Goal: Information Seeking & Learning: Check status

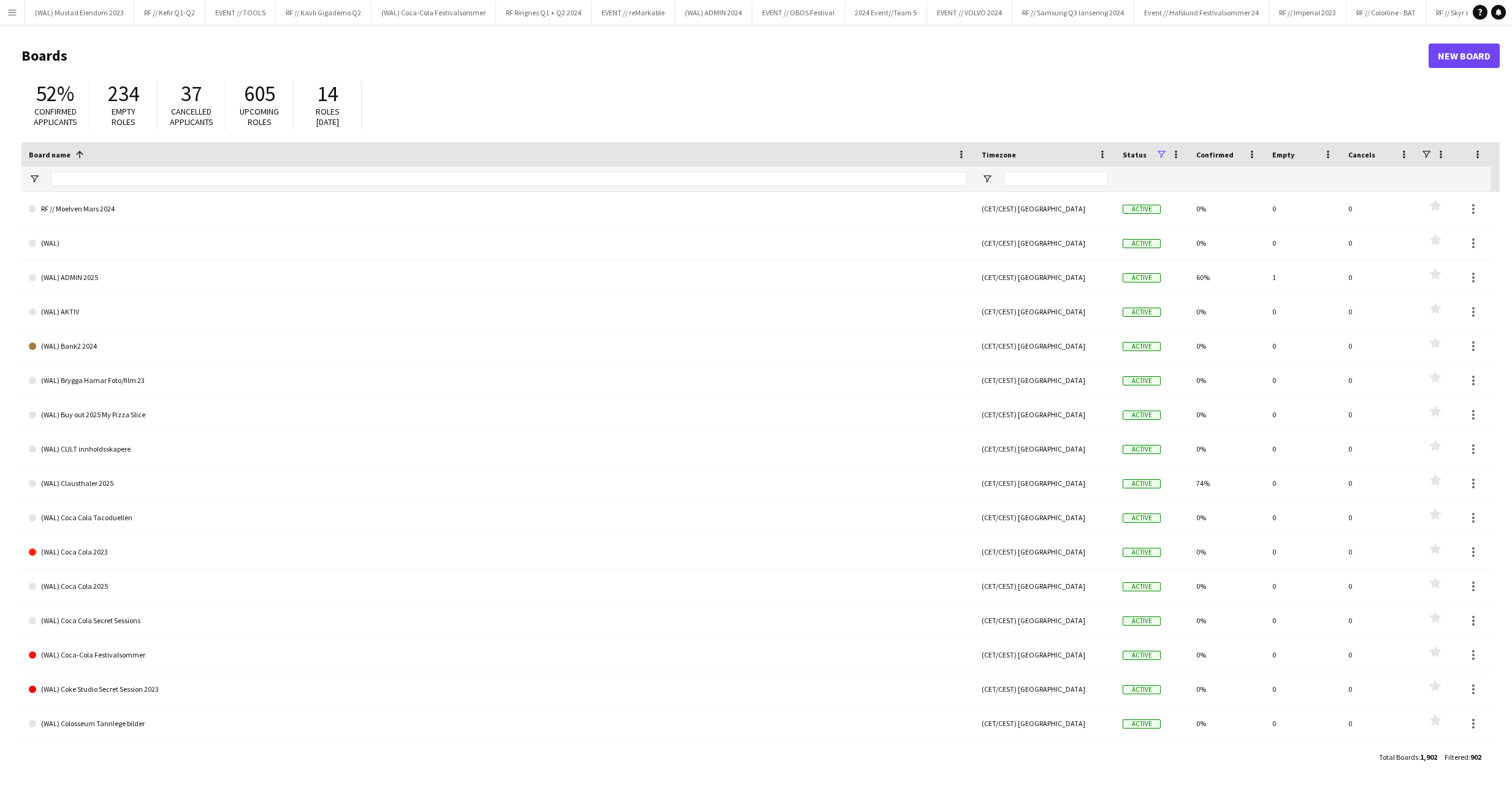
click at [21, 11] on button "Menu" at bounding box center [12, 12] width 25 height 25
click at [152, 137] on div "52% Confirmed applicants 234 Empty roles 37 Cancelled applicants 605 Upcoming r…" at bounding box center [760, 108] width 1478 height 67
click at [10, 11] on app-icon "Menu" at bounding box center [11, 11] width 10 height 10
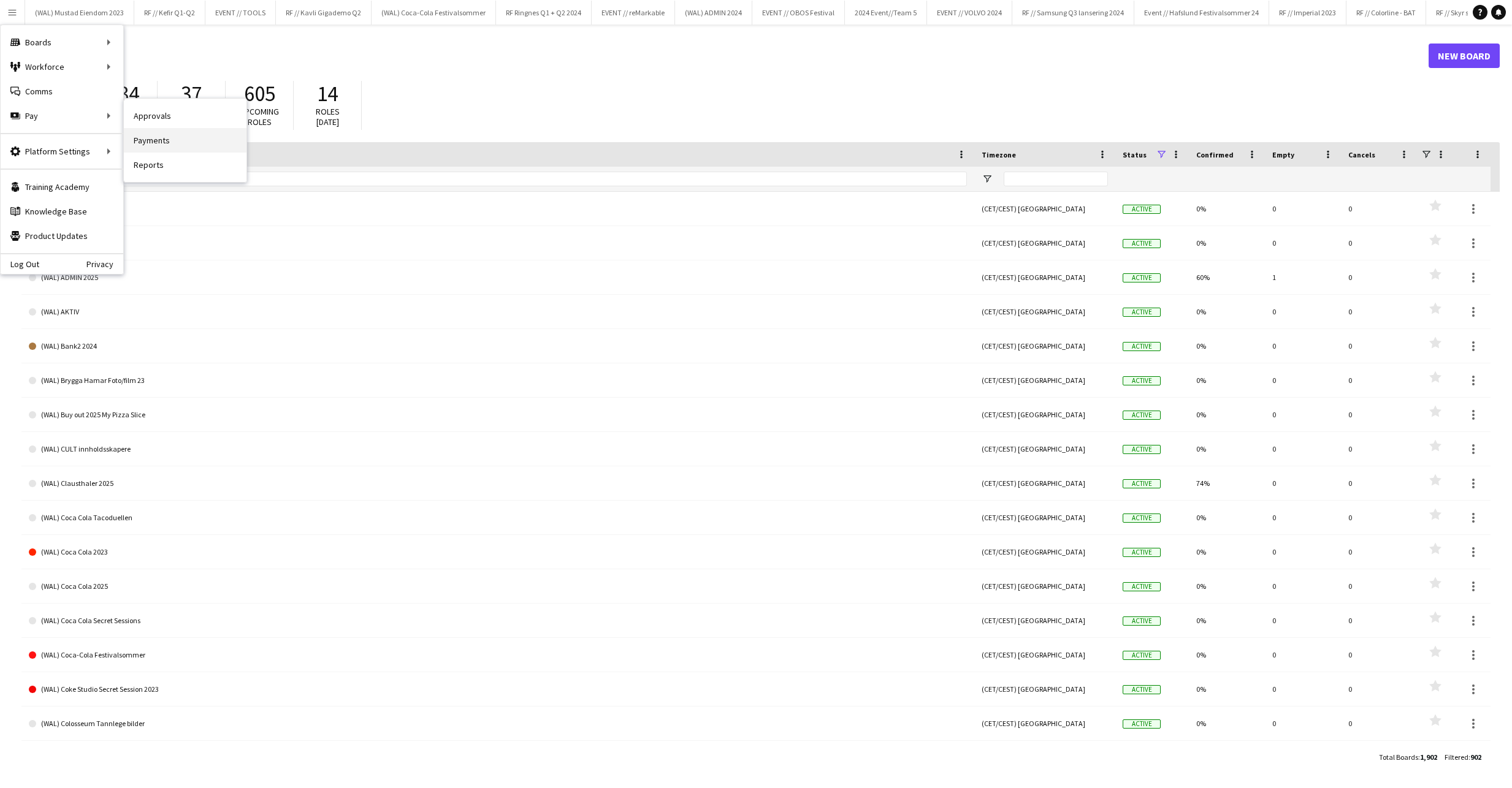
click at [176, 131] on link "Payments" at bounding box center [185, 140] width 123 height 25
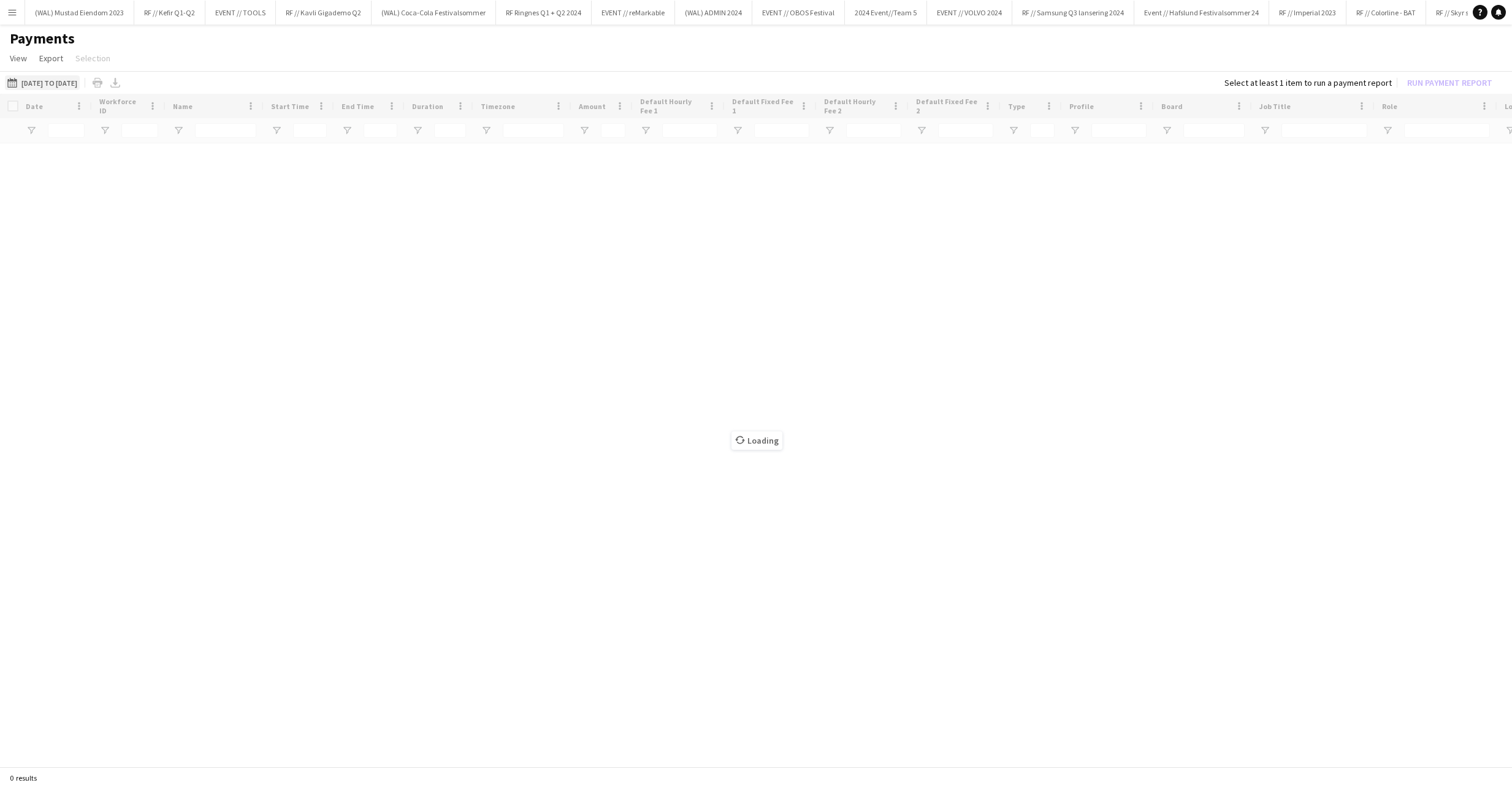
click at [72, 87] on button "[DATE] to [DATE] [DATE] to [DATE]" at bounding box center [42, 82] width 75 height 15
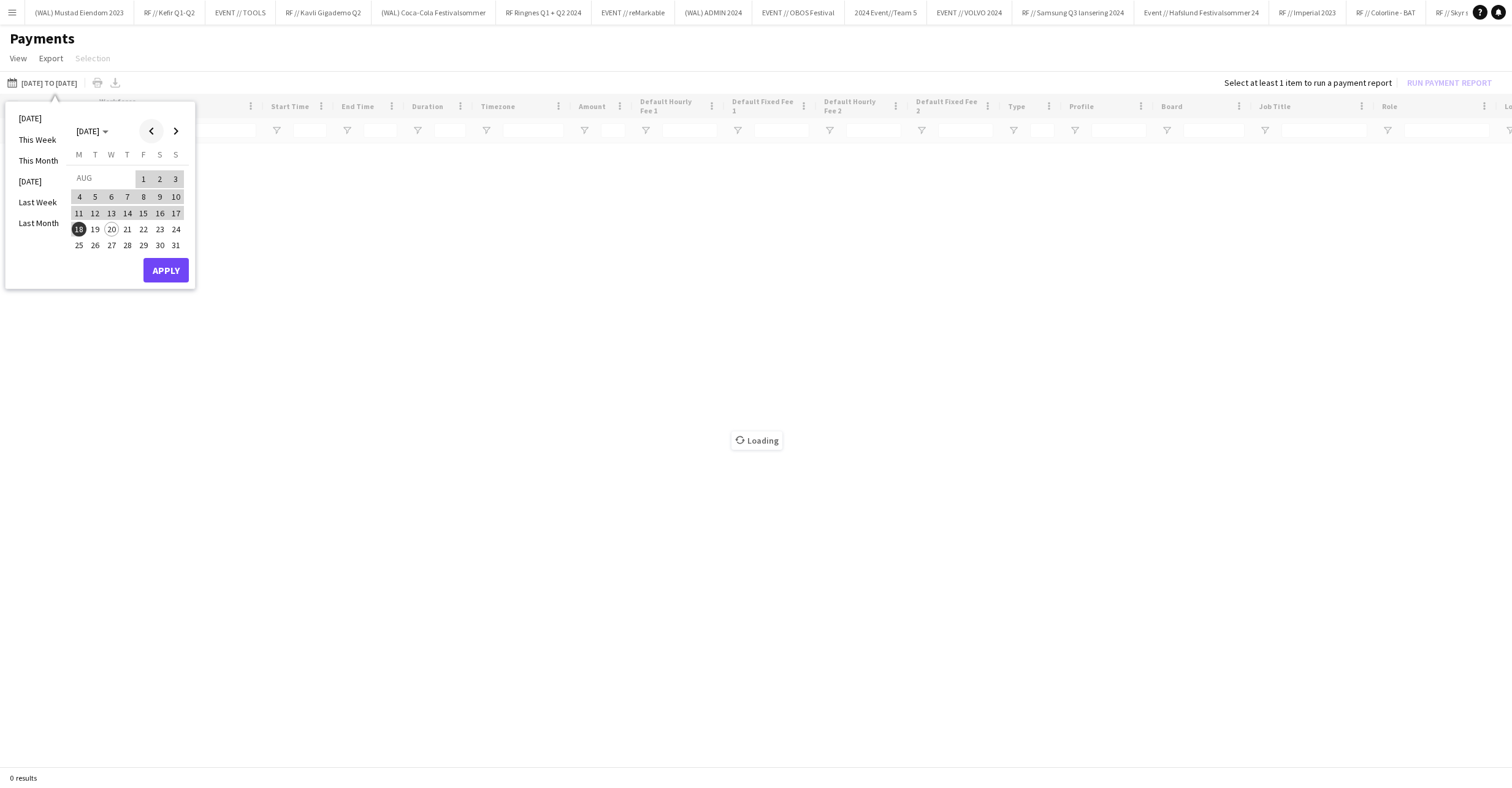
click at [150, 131] on span "Previous month" at bounding box center [152, 131] width 25 height 25
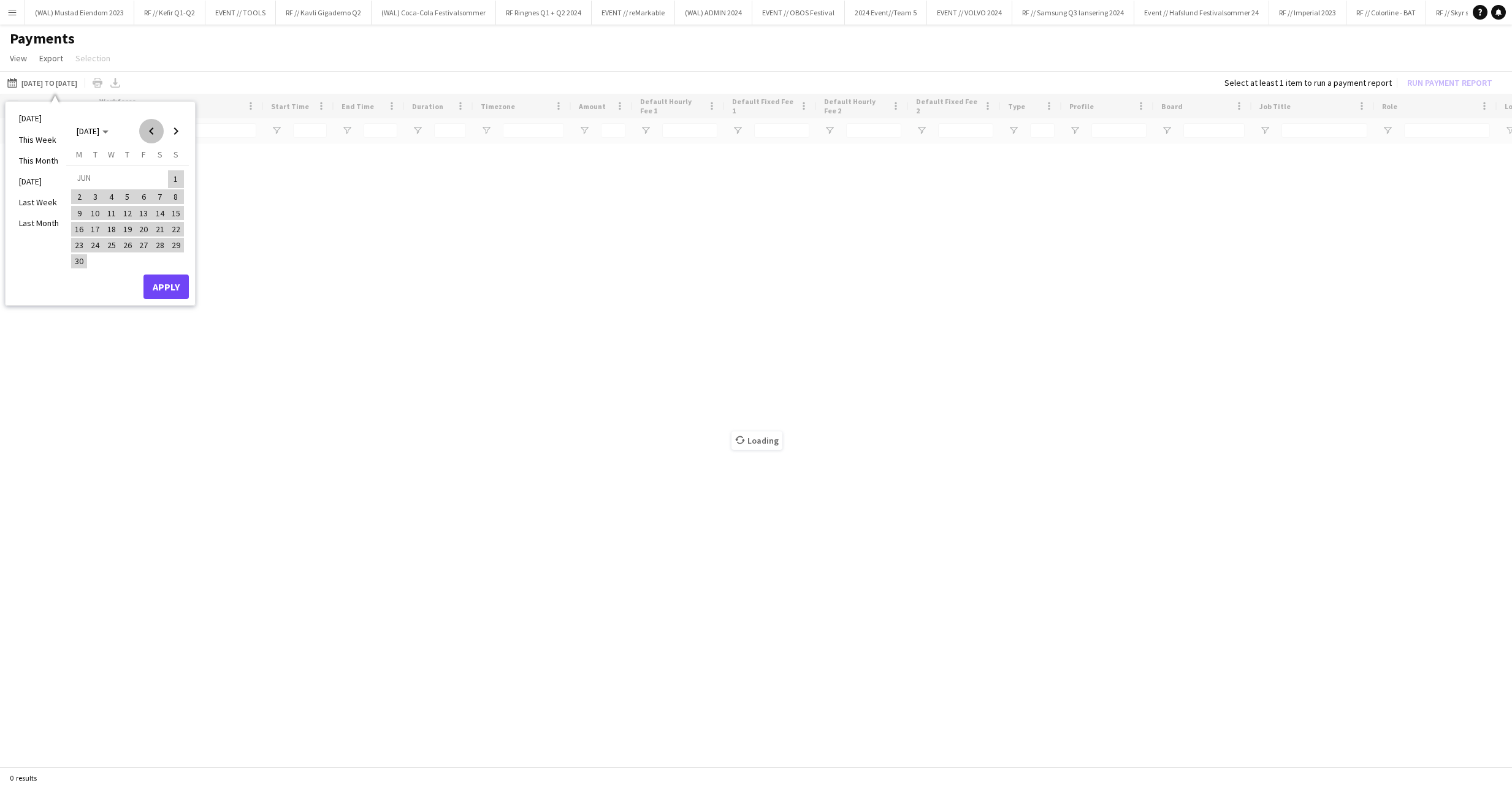
click at [150, 131] on span "Previous month" at bounding box center [152, 131] width 25 height 25
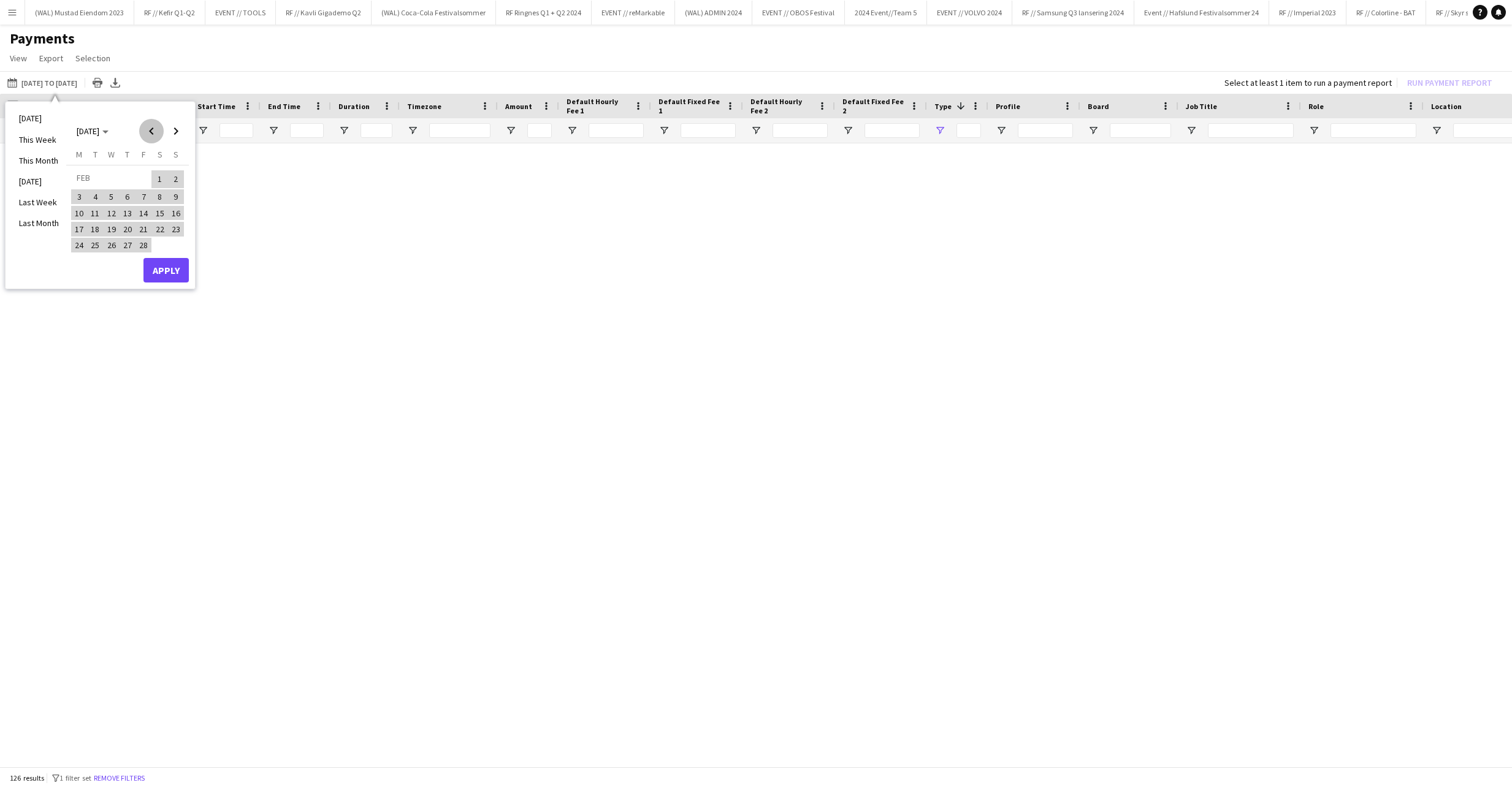
type input "**********"
click at [150, 131] on span "Previous month" at bounding box center [152, 131] width 25 height 25
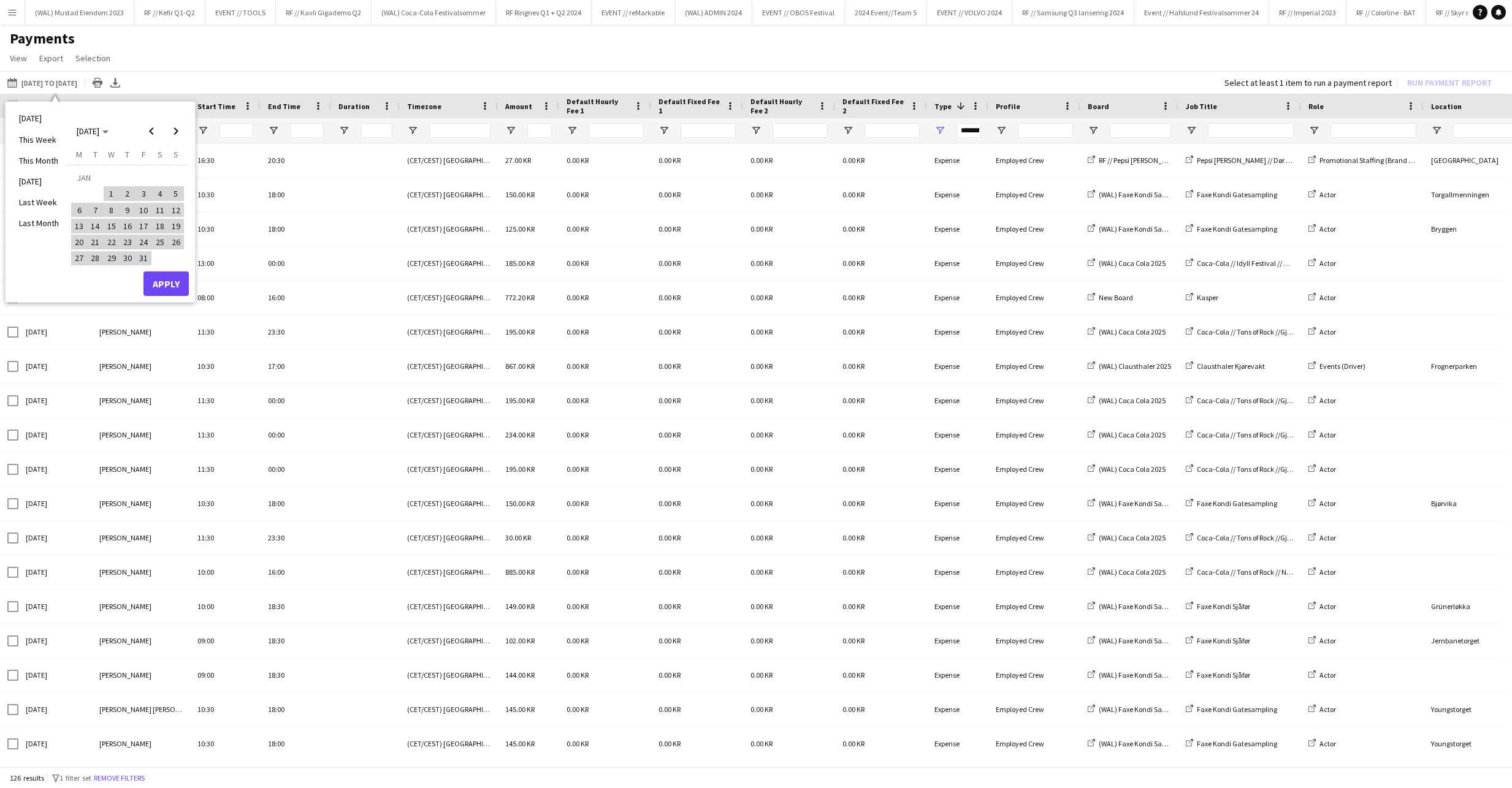
click at [112, 189] on span "1" at bounding box center [111, 194] width 15 height 15
click at [178, 131] on span "Next month" at bounding box center [176, 131] width 25 height 25
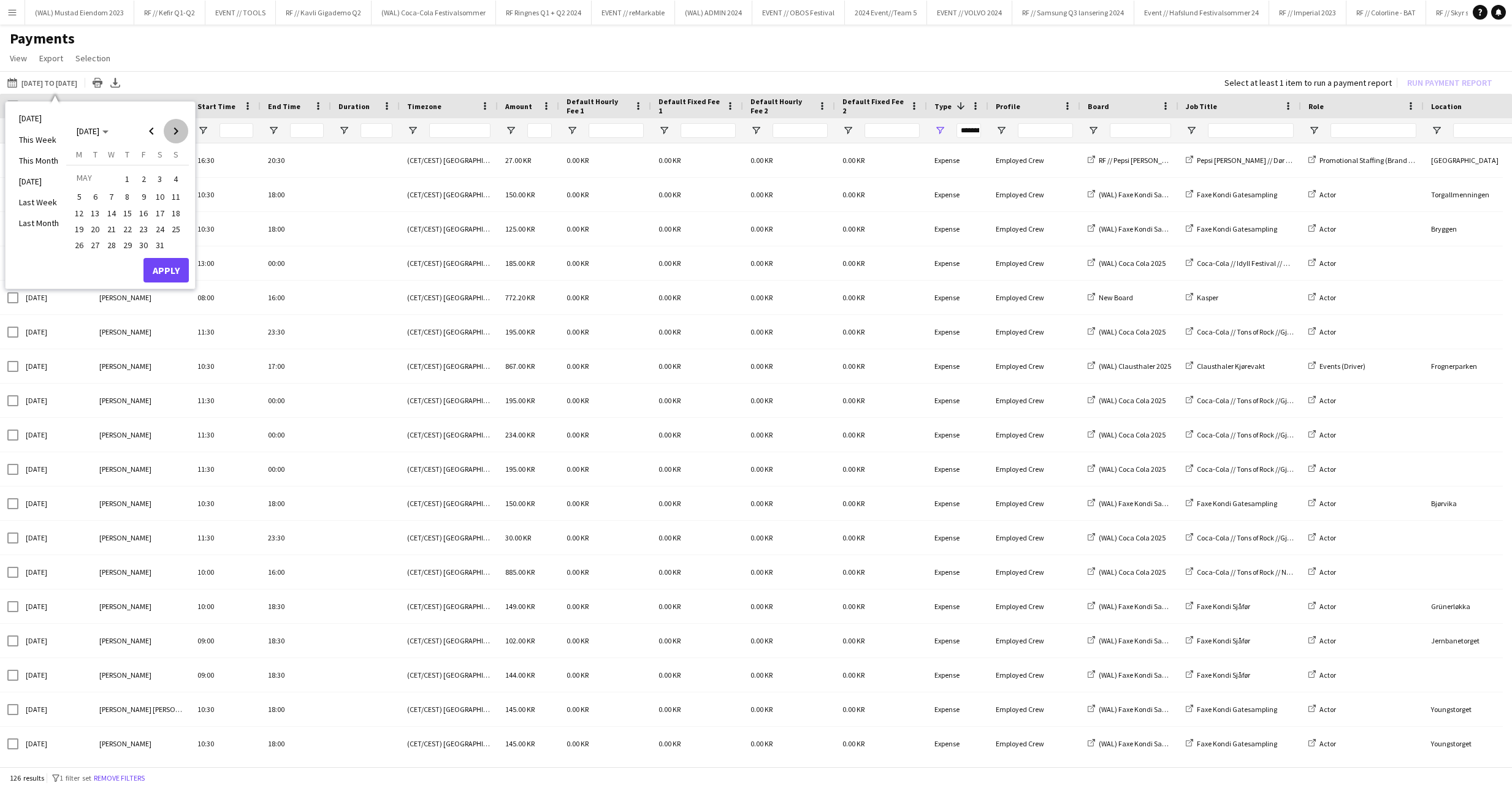
click at [178, 131] on span "Next month" at bounding box center [176, 131] width 25 height 25
click at [162, 132] on span "Previous month" at bounding box center [152, 131] width 25 height 25
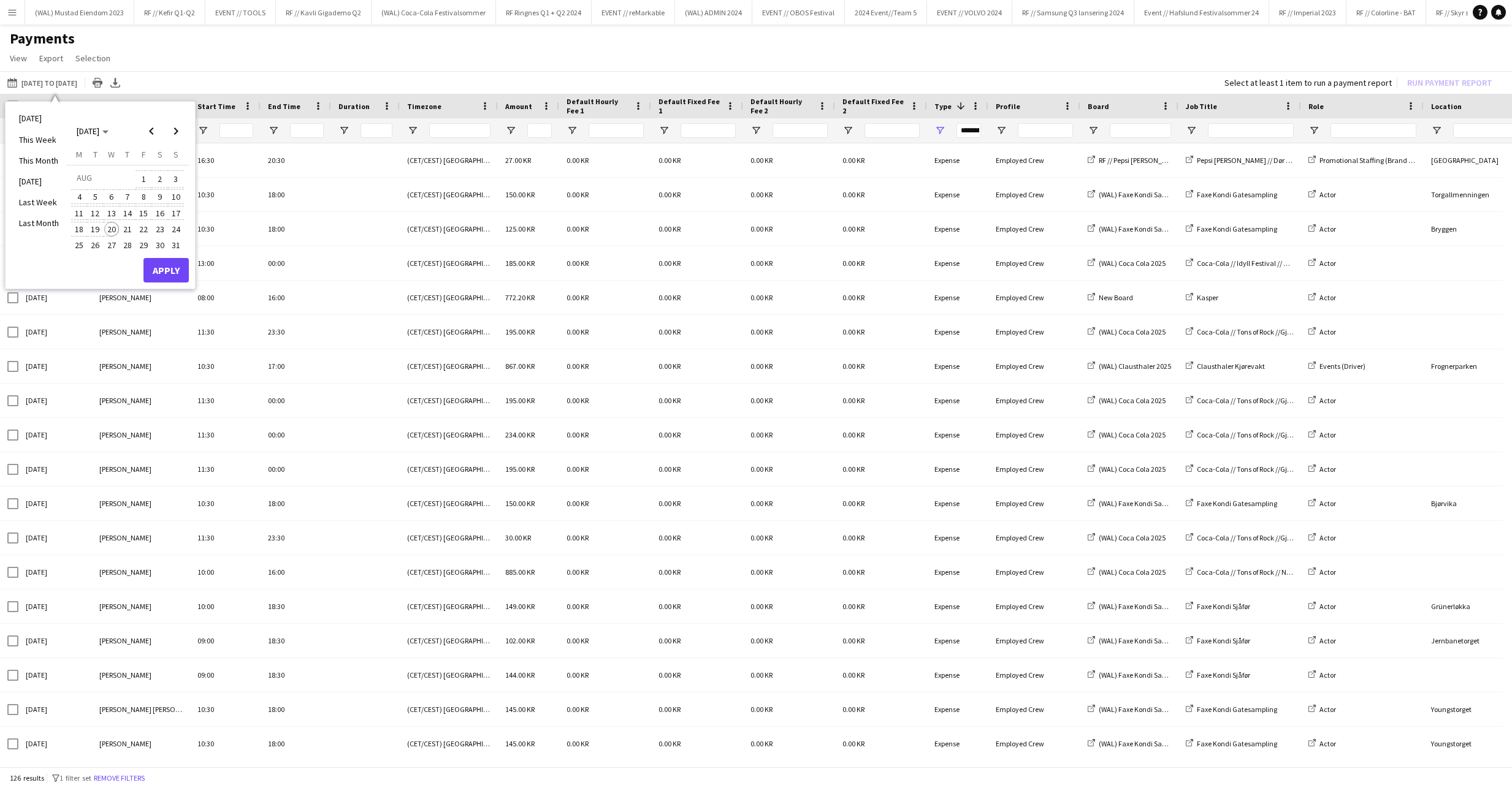
click at [111, 233] on span "20" at bounding box center [111, 229] width 15 height 15
click at [169, 272] on button "Apply" at bounding box center [167, 270] width 46 height 25
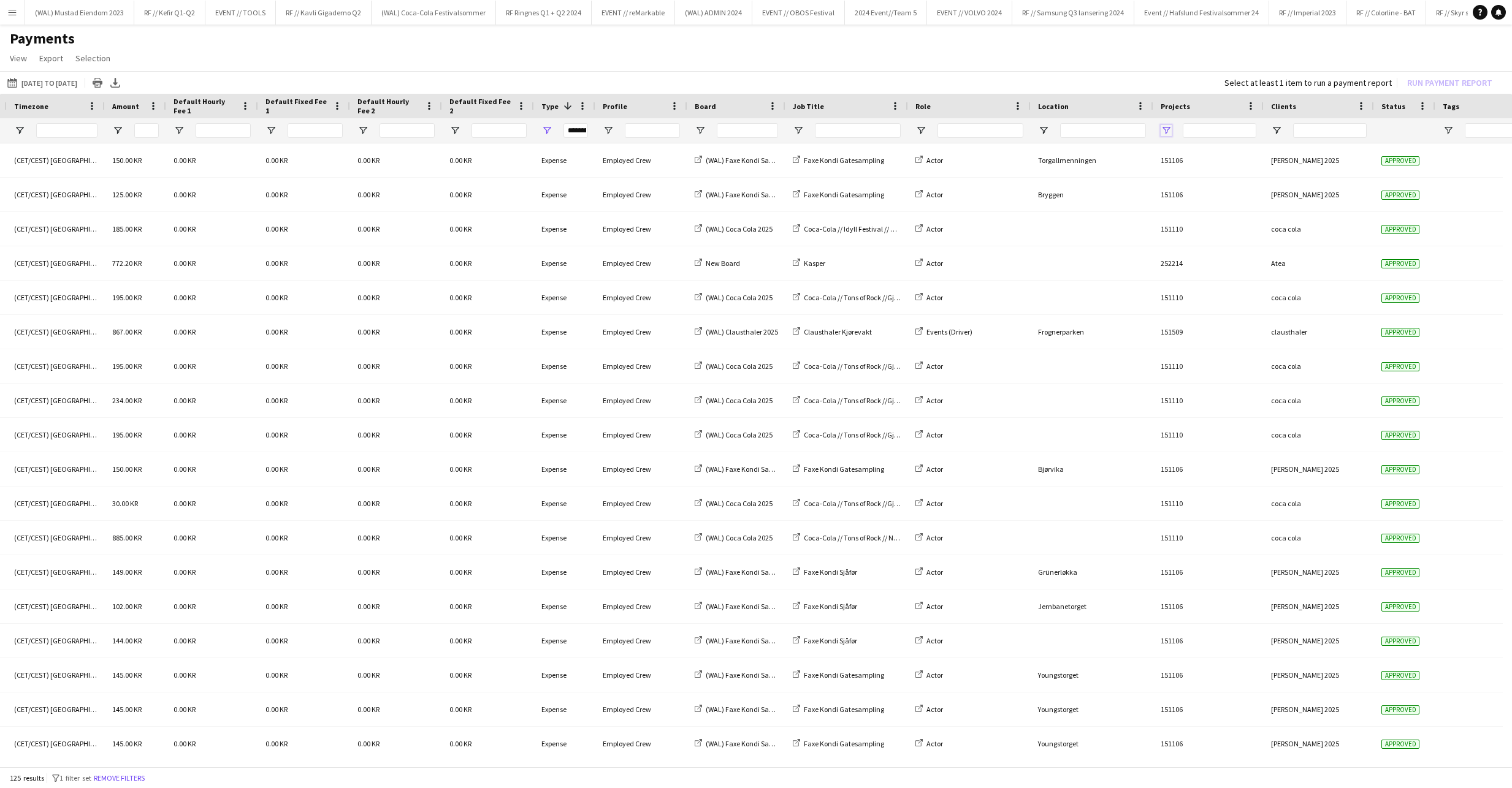
click at [1170, 126] on span "Open Filter Menu" at bounding box center [1166, 131] width 11 height 11
type input "***"
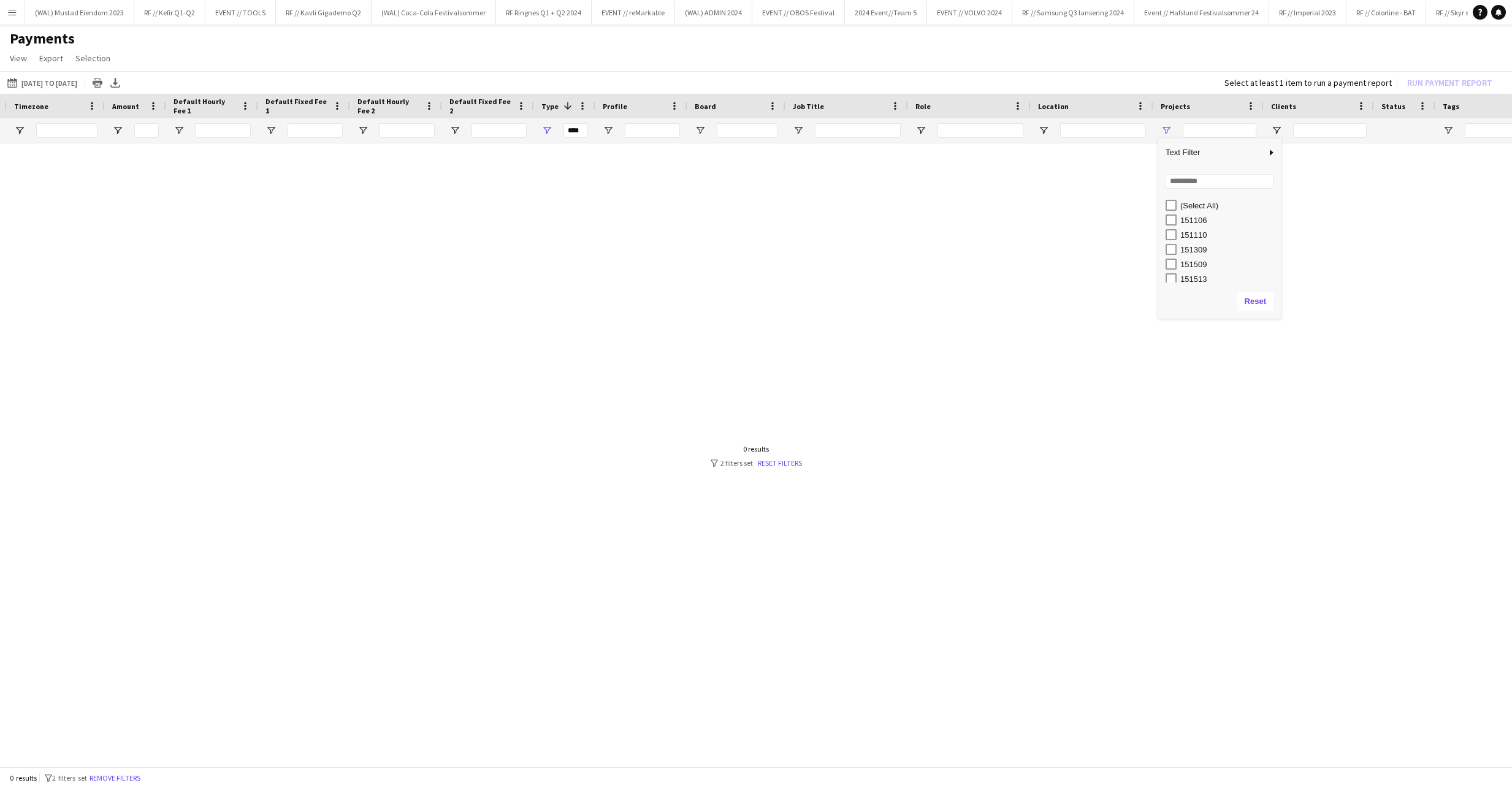
type input "**********"
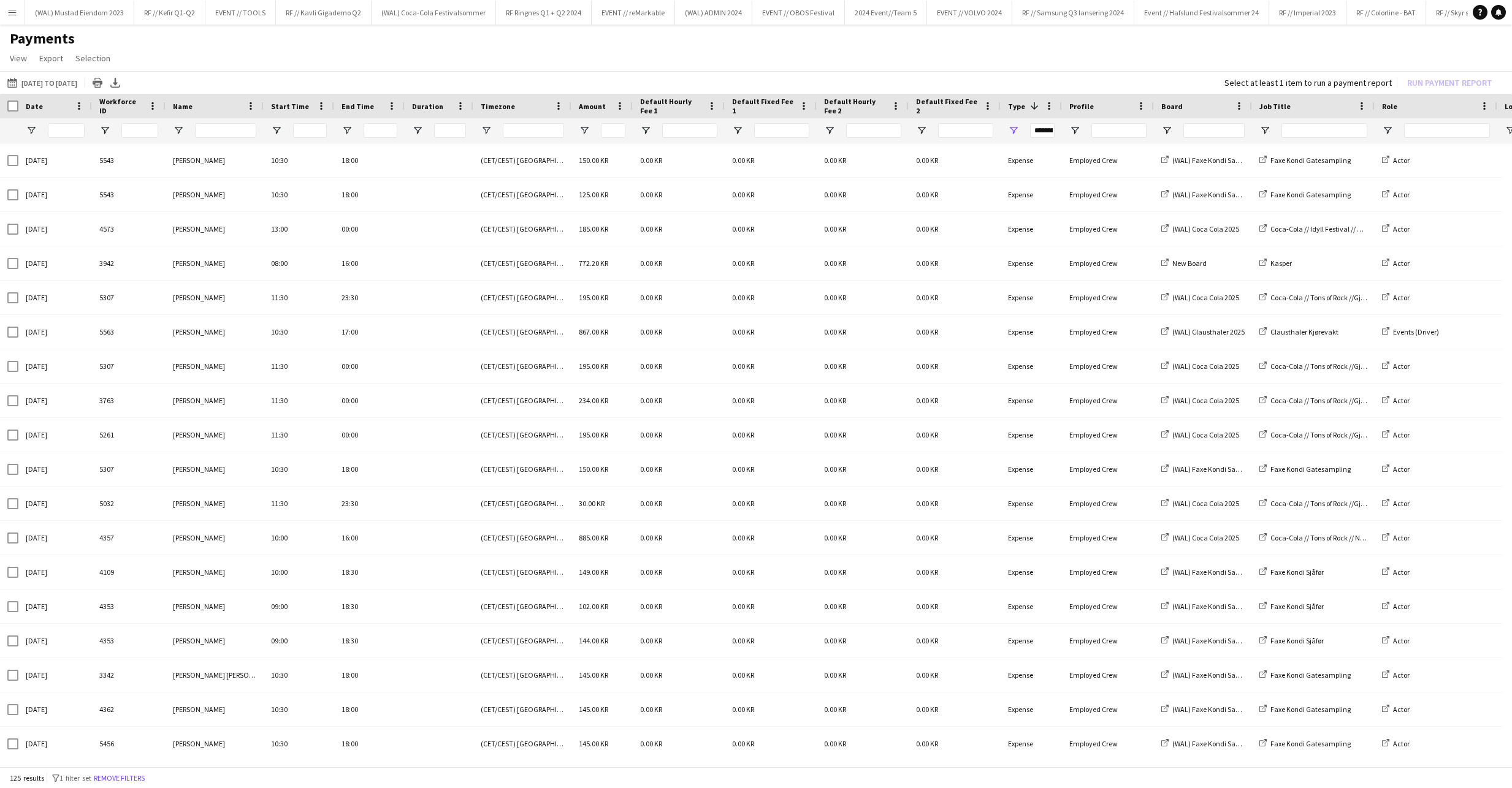
drag, startPoint x: 12, startPoint y: 5, endPoint x: 18, endPoint y: 12, distance: 9.2
click at [13, 5] on button "Menu" at bounding box center [12, 12] width 25 height 25
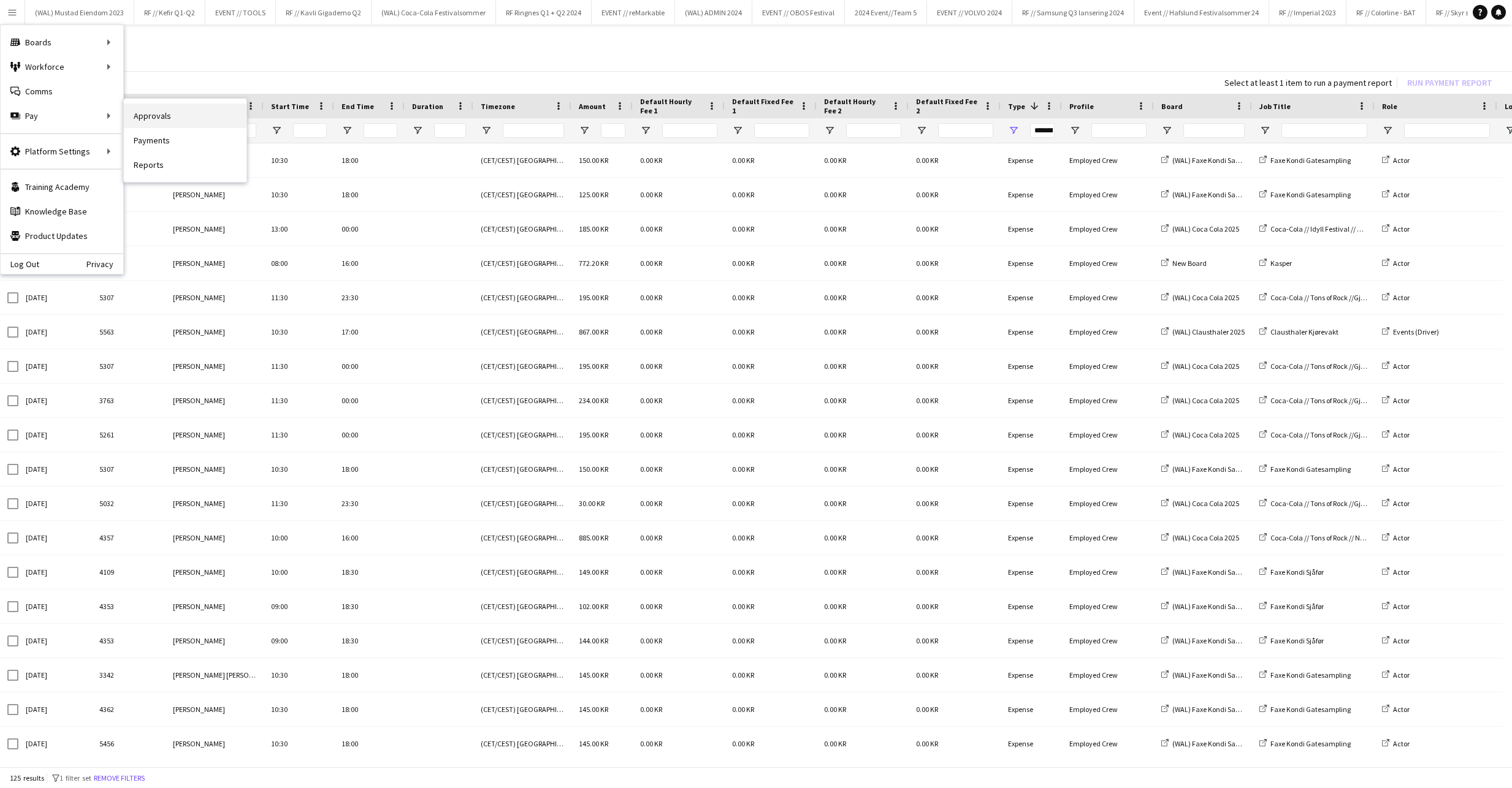
click at [175, 120] on link "Approvals" at bounding box center [185, 116] width 123 height 25
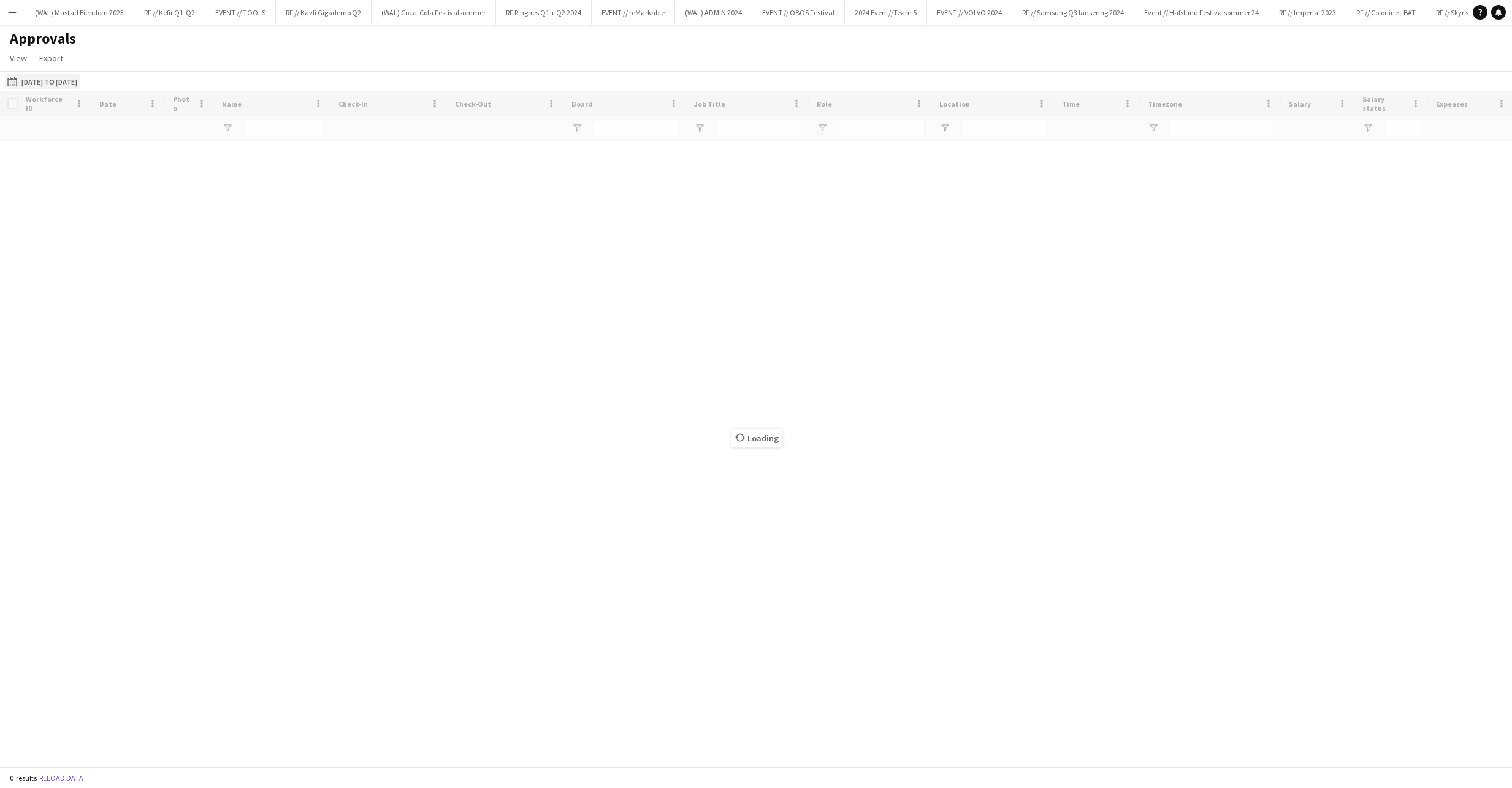
click at [43, 76] on button "[DATE] to [DATE] [DATE] to [DATE]" at bounding box center [42, 82] width 75 height 15
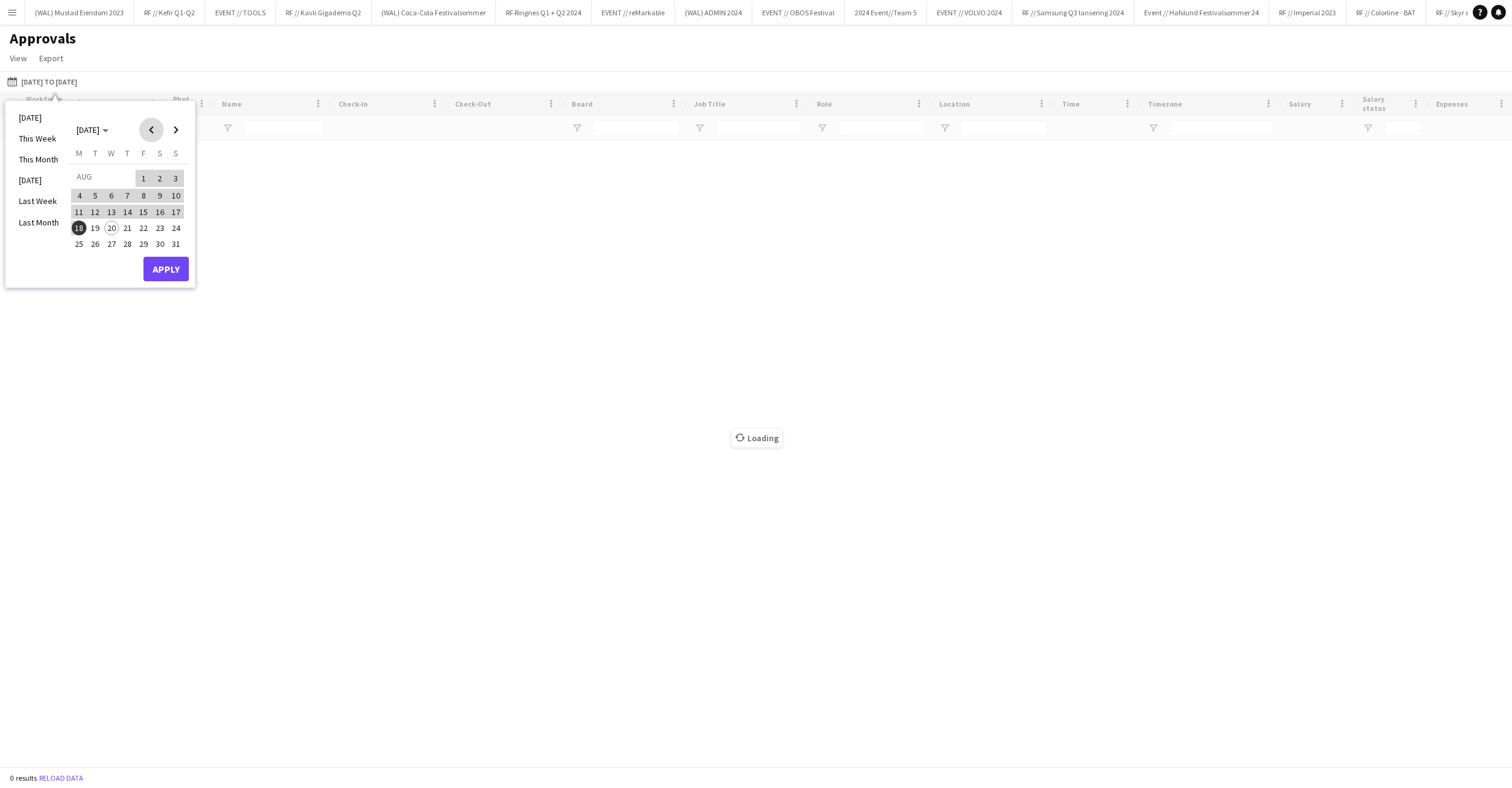
click at [153, 131] on span "Previous month" at bounding box center [152, 130] width 25 height 25
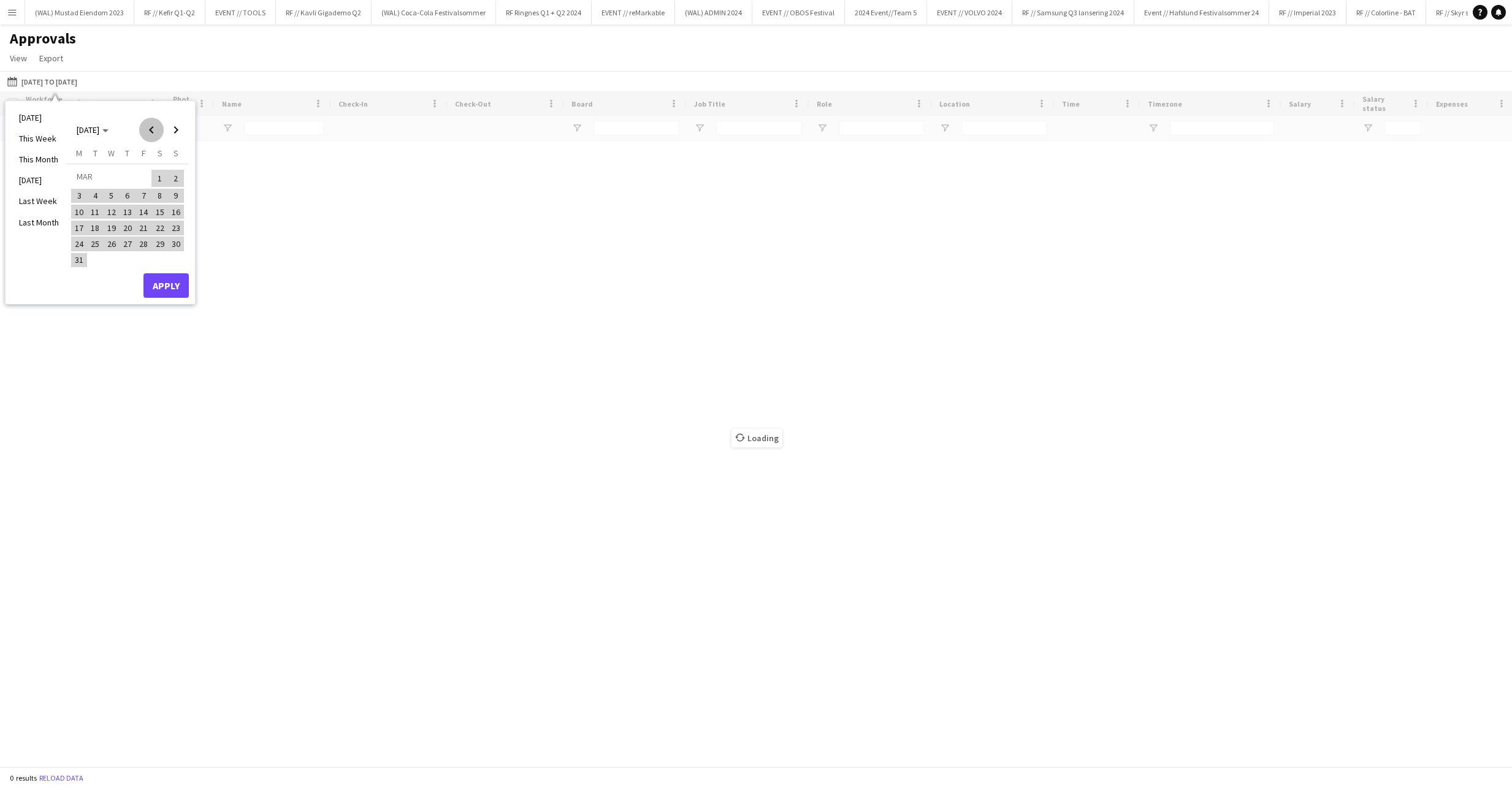
click at [153, 131] on span "Previous month" at bounding box center [152, 130] width 25 height 25
click at [140, 176] on span "1" at bounding box center [143, 179] width 15 height 18
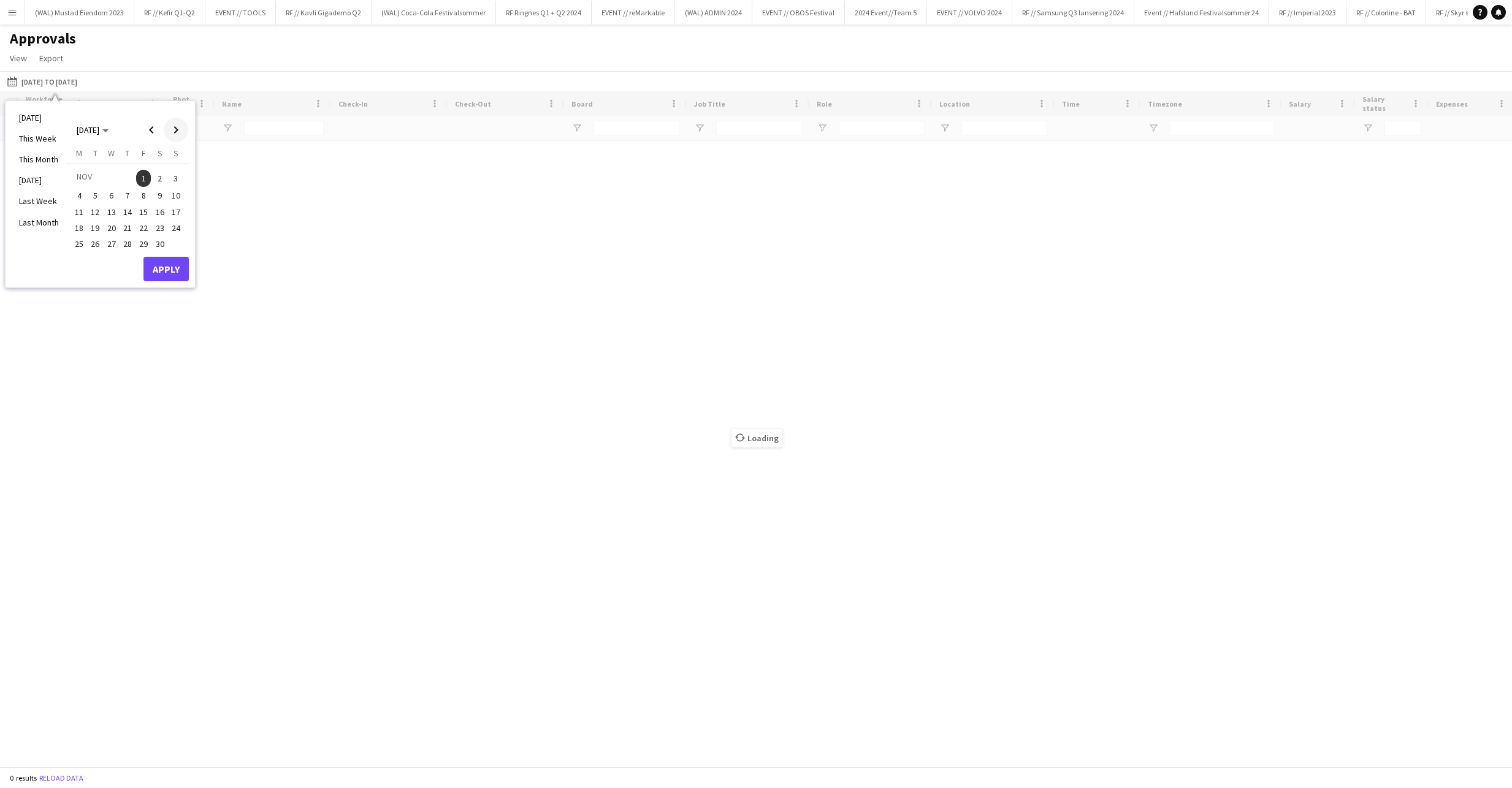
click at [178, 131] on span "Next month" at bounding box center [176, 130] width 25 height 25
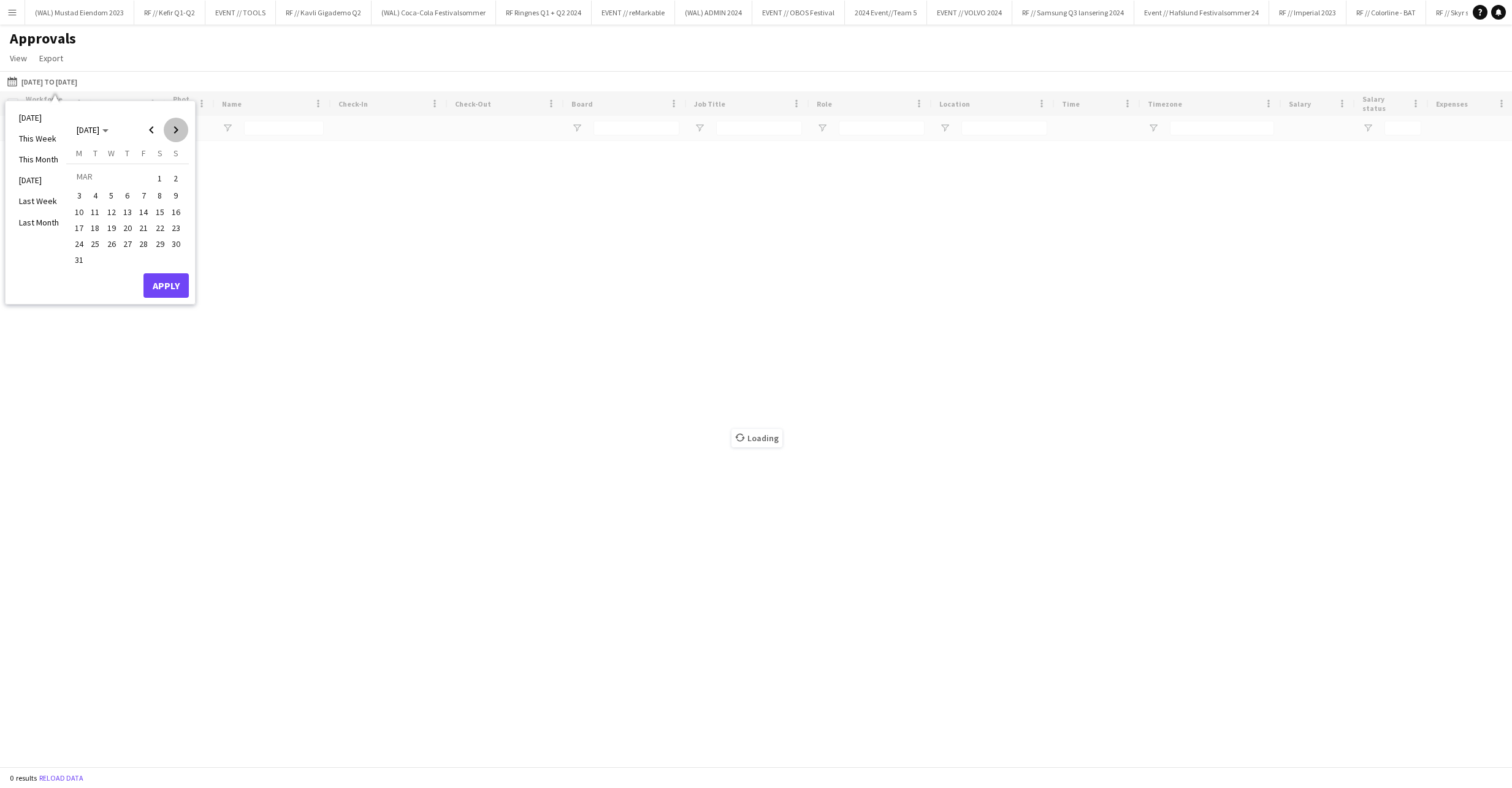
click at [178, 131] on span "Next month" at bounding box center [176, 130] width 25 height 25
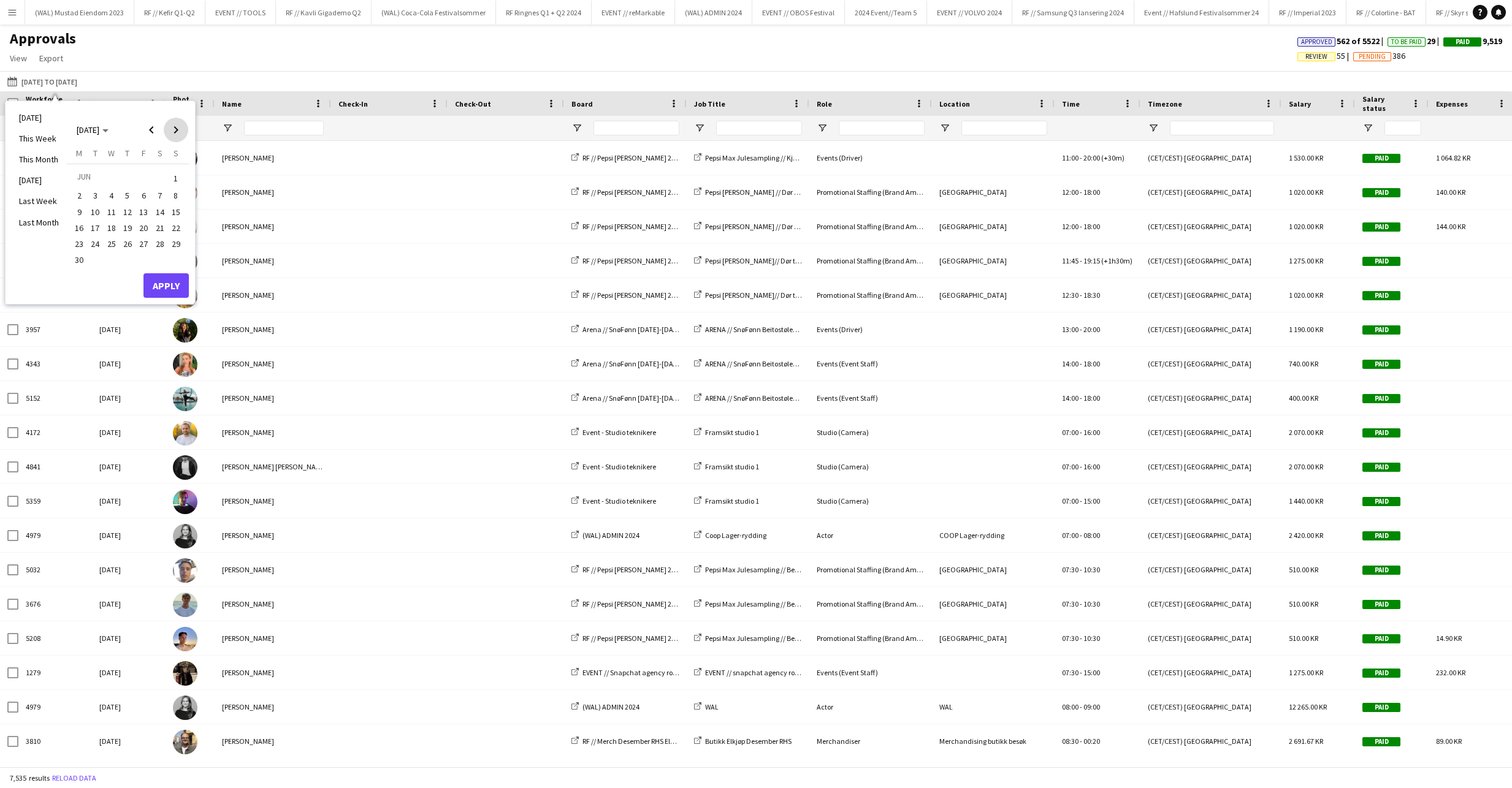
click at [178, 131] on span "Next month" at bounding box center [176, 130] width 25 height 25
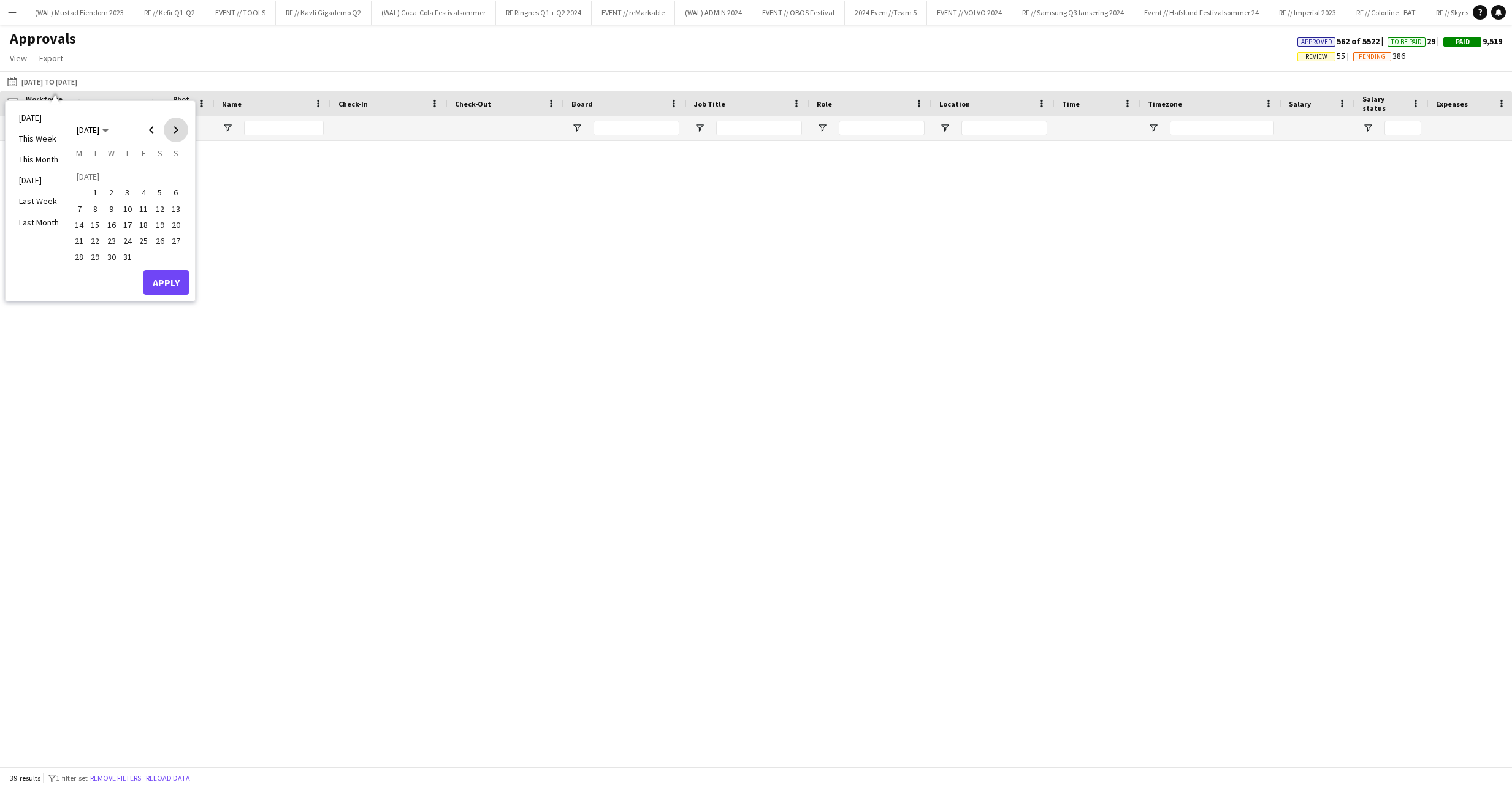
type input "**********"
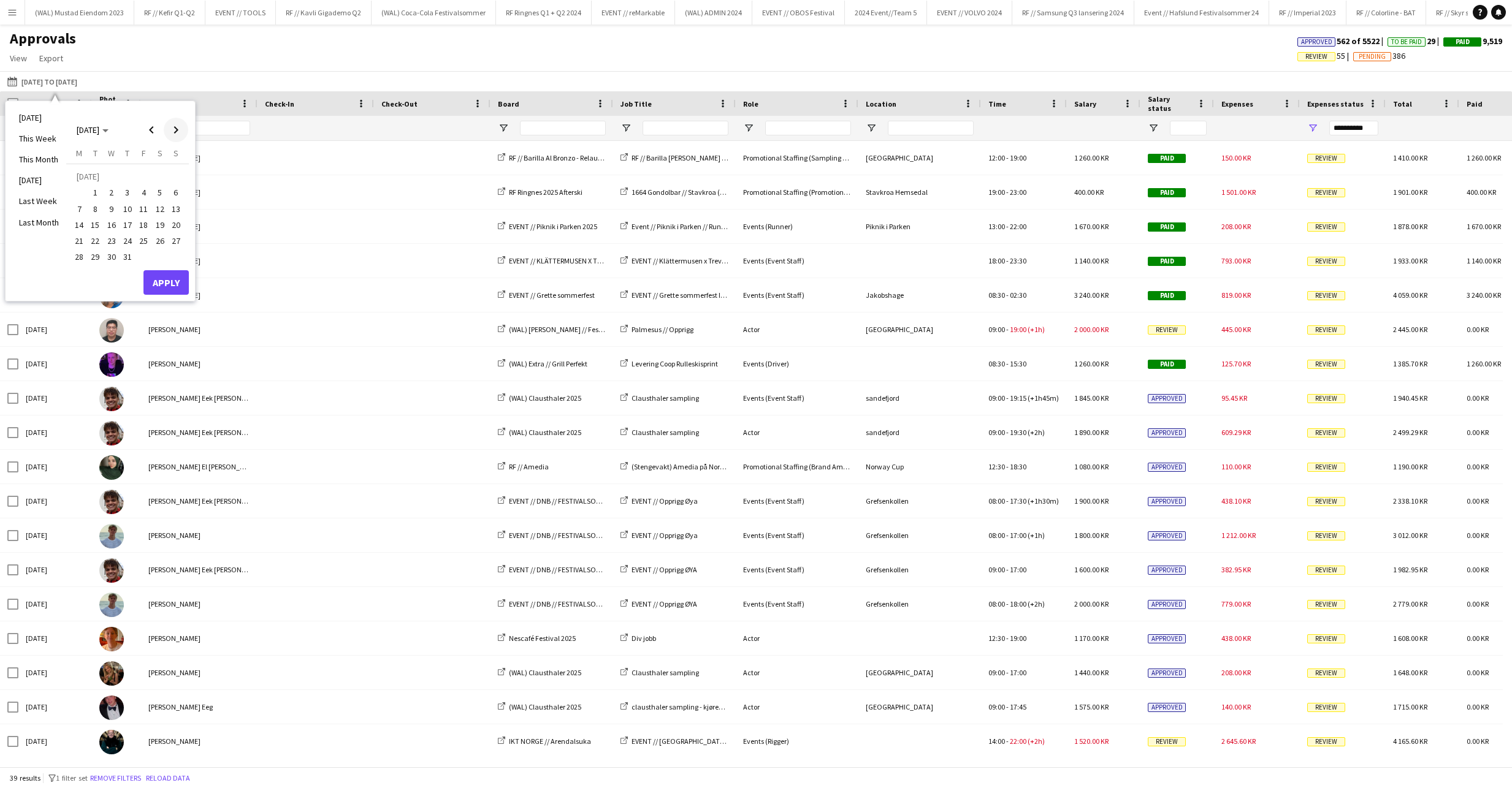
click at [178, 131] on span "Next month" at bounding box center [176, 130] width 25 height 25
click at [110, 228] on span "20" at bounding box center [111, 228] width 15 height 15
click at [165, 269] on button "Apply" at bounding box center [167, 269] width 46 height 25
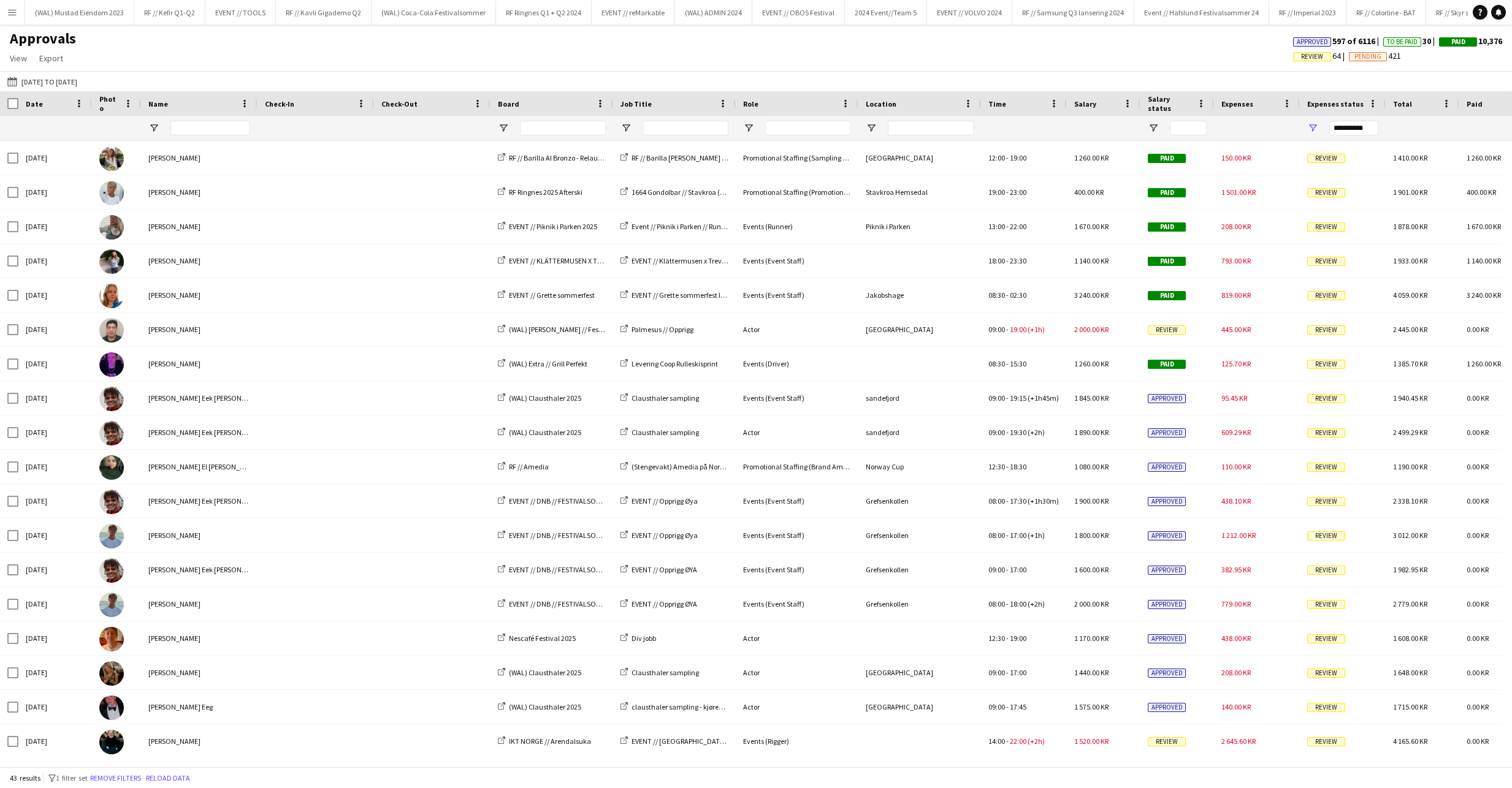
click at [15, 11] on app-icon "Menu" at bounding box center [11, 11] width 10 height 10
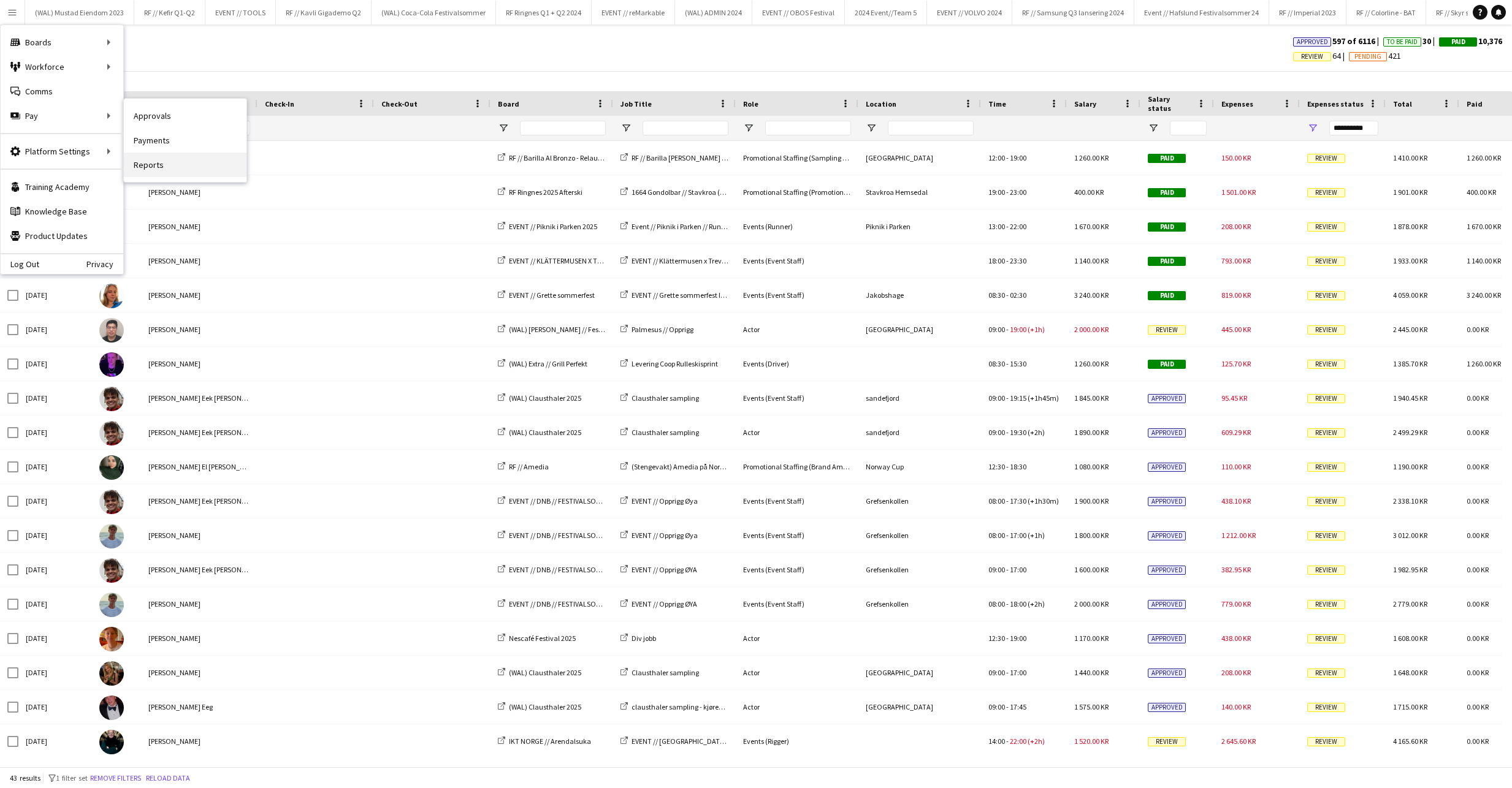
click at [170, 156] on link "Reports" at bounding box center [185, 165] width 123 height 25
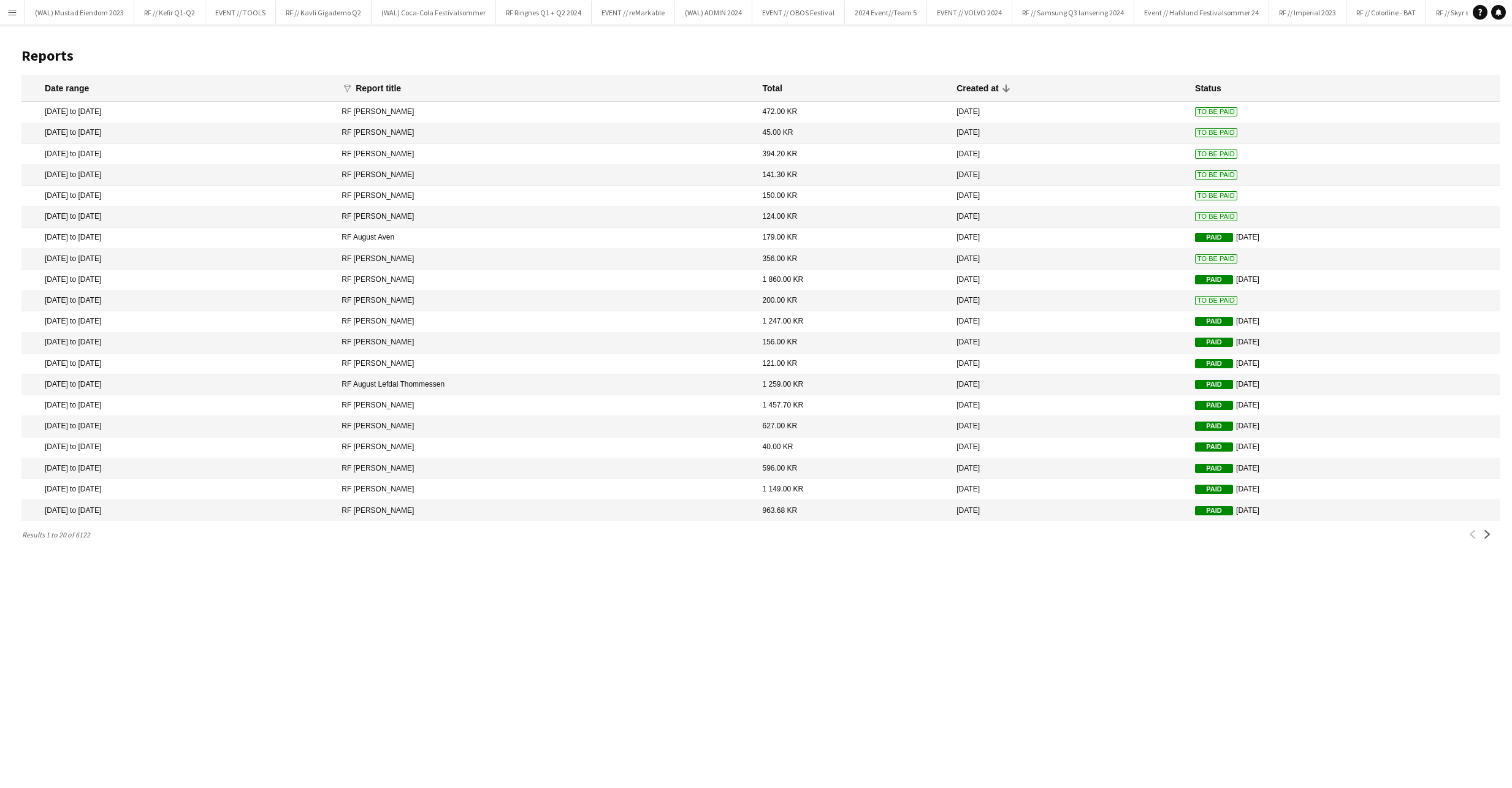
click at [18, 9] on button "Menu" at bounding box center [12, 12] width 25 height 25
click at [18, 10] on button "Menu" at bounding box center [12, 12] width 25 height 25
